Goal: Information Seeking & Learning: Find specific fact

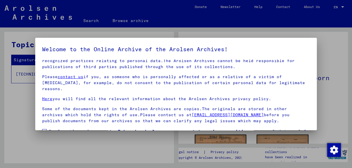
scroll to position [45, 0]
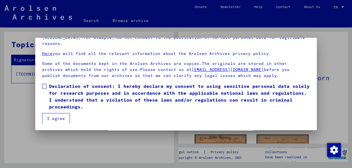
click at [52, 118] on button "I agree" at bounding box center [56, 118] width 28 height 11
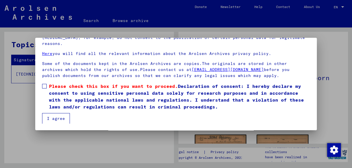
click at [42, 81] on mat-dialog-content "Our terms of use were established by the international commission, which is the…" at bounding box center [175, 68] width 281 height 109
click at [45, 86] on span at bounding box center [44, 86] width 5 height 5
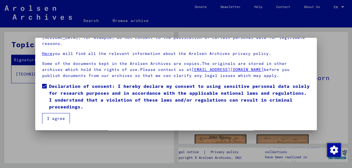
click at [57, 117] on button "I agree" at bounding box center [56, 118] width 28 height 11
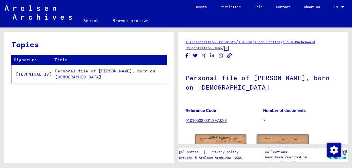
click at [71, 73] on td "Personal file of [PERSON_NAME], born on [DEMOGRAPHIC_DATA]" at bounding box center [109, 74] width 114 height 18
click at [59, 72] on td "Personal file of [PERSON_NAME], born on [DEMOGRAPHIC_DATA]" at bounding box center [109, 74] width 114 height 18
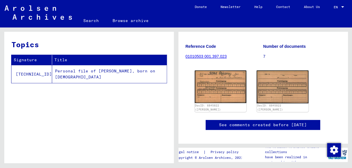
scroll to position [64, 0]
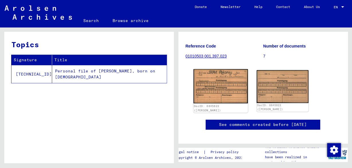
click at [229, 82] on img at bounding box center [220, 86] width 54 height 34
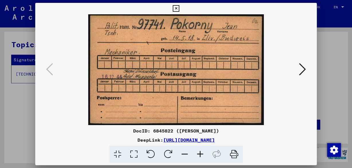
click at [17, 102] on div at bounding box center [176, 84] width 352 height 168
